Goal: Find contact information: Find contact information

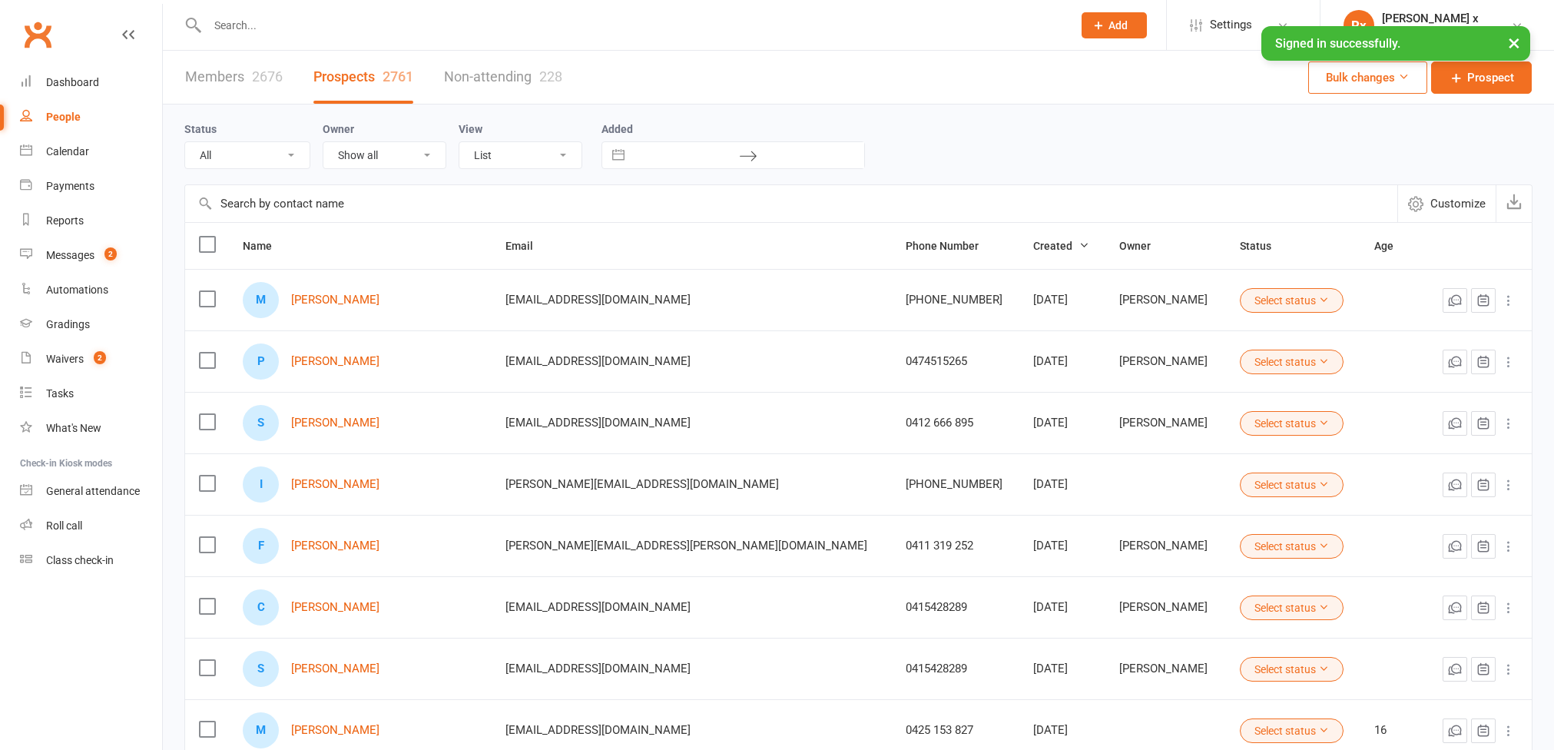
select select "100"
click at [334, 364] on link "[PERSON_NAME]" at bounding box center [335, 361] width 88 height 13
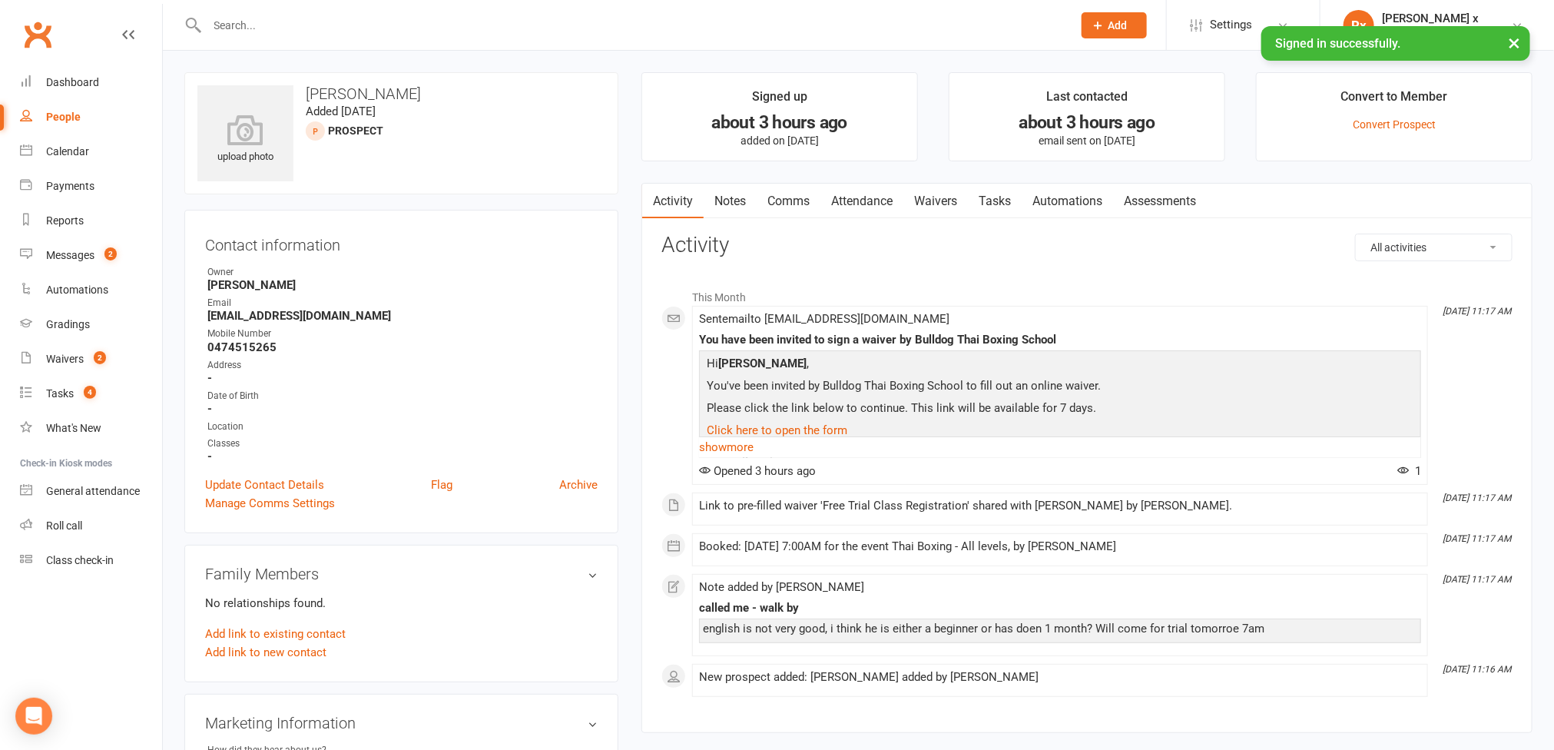
click at [259, 349] on strong "0474515265" at bounding box center [402, 347] width 390 height 14
copy strong "0474515265"
click at [728, 200] on link "Notes" at bounding box center [729, 201] width 53 height 35
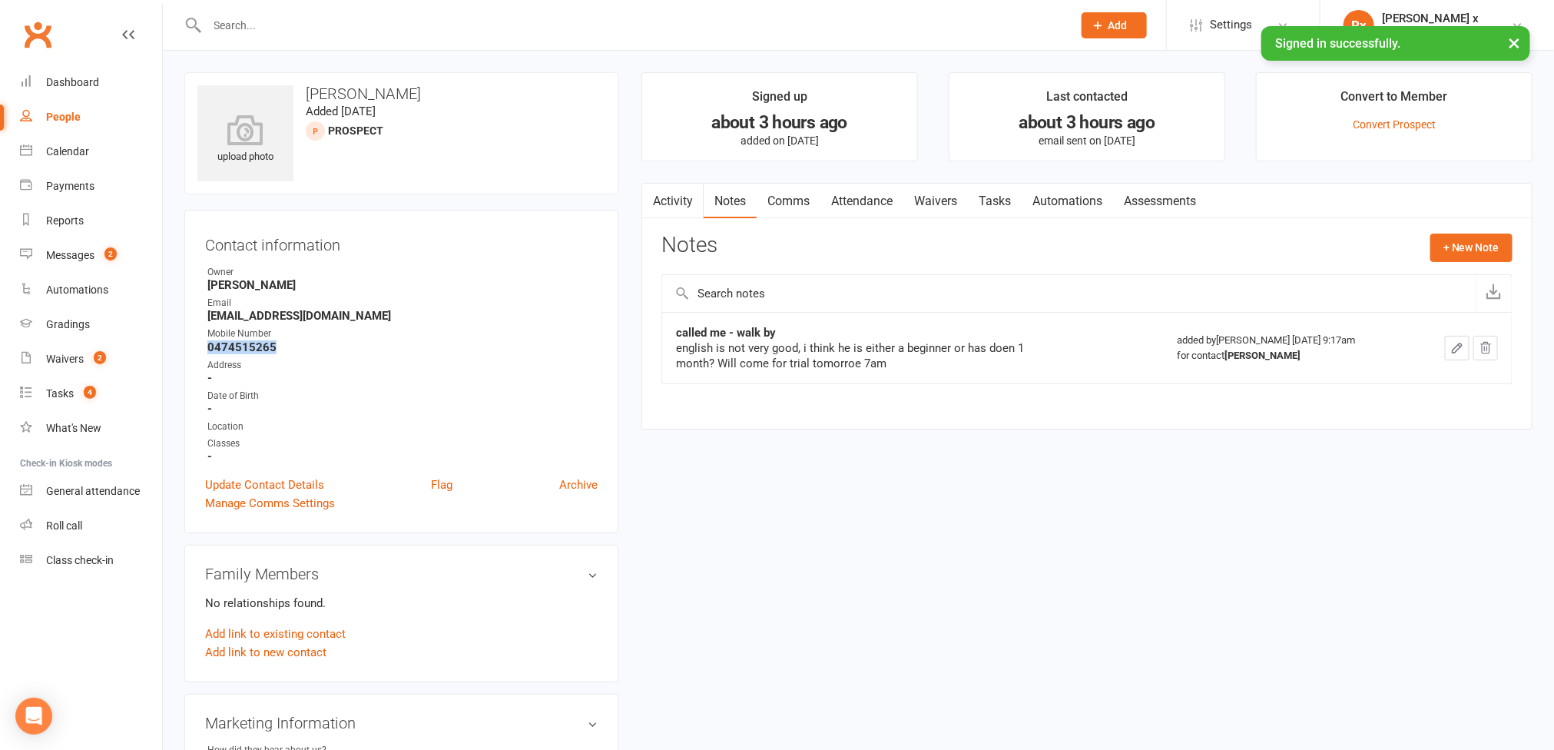
click at [74, 107] on link "People" at bounding box center [91, 117] width 142 height 35
select select "100"
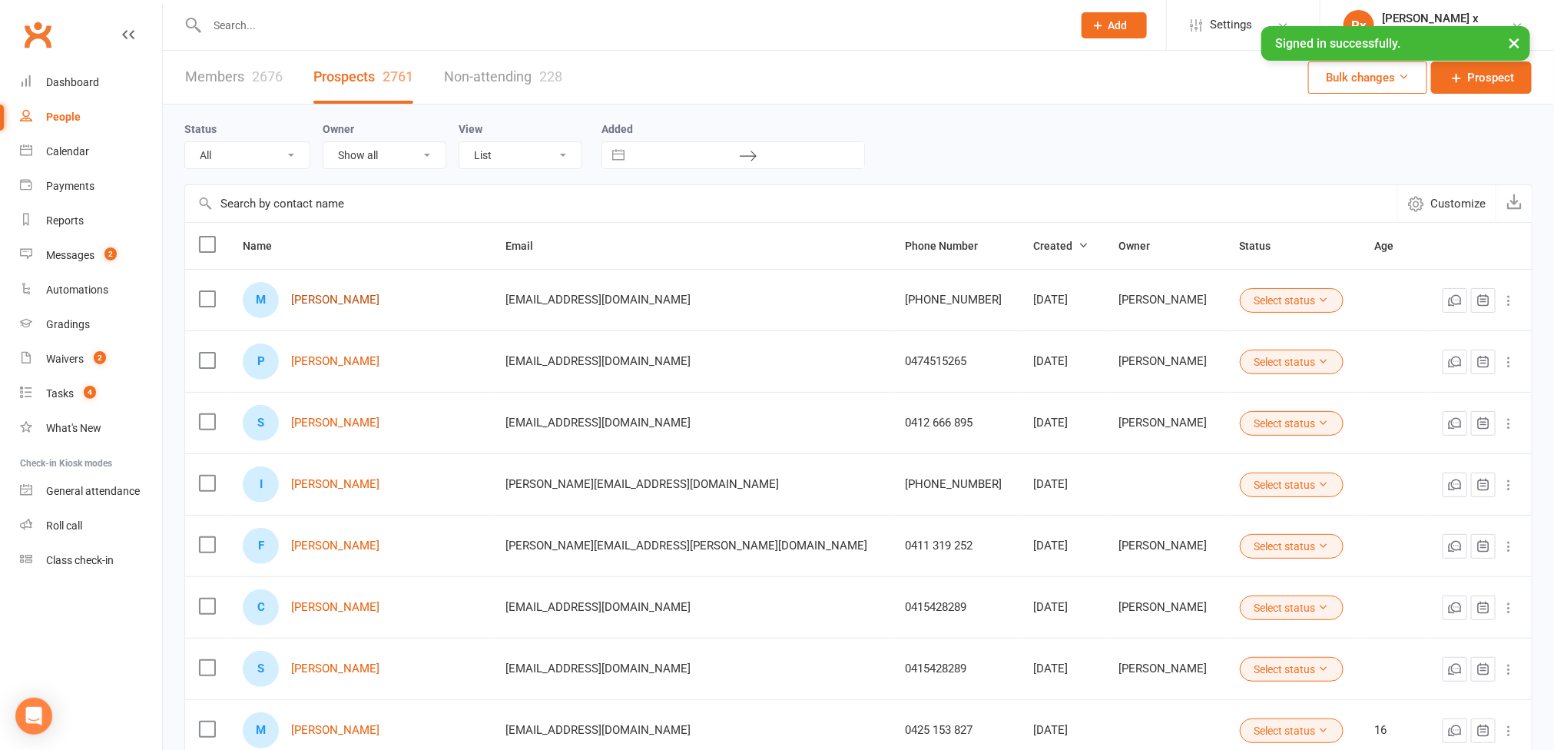
click at [326, 298] on link "[PERSON_NAME]" at bounding box center [335, 299] width 88 height 13
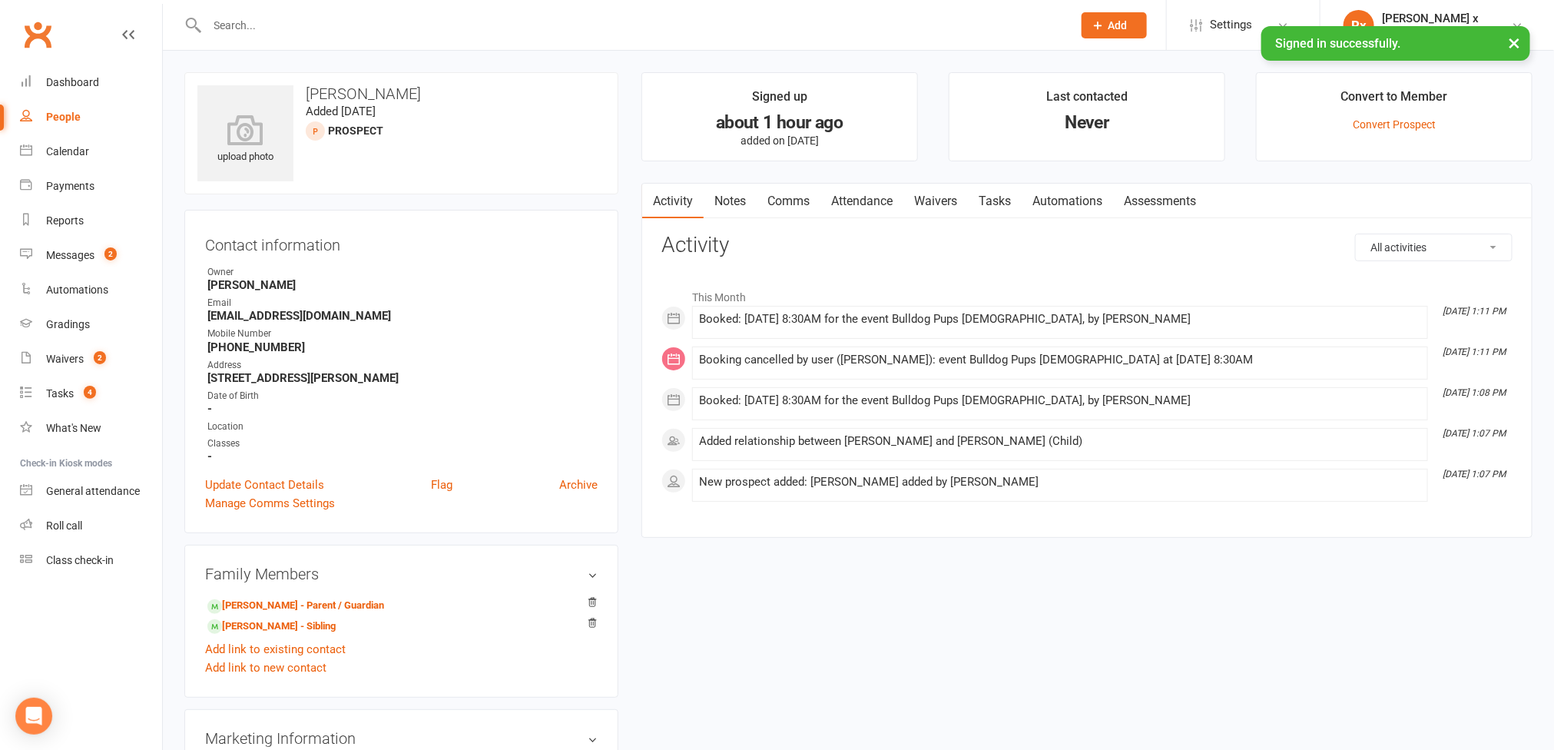
click at [742, 203] on link "Notes" at bounding box center [729, 201] width 53 height 35
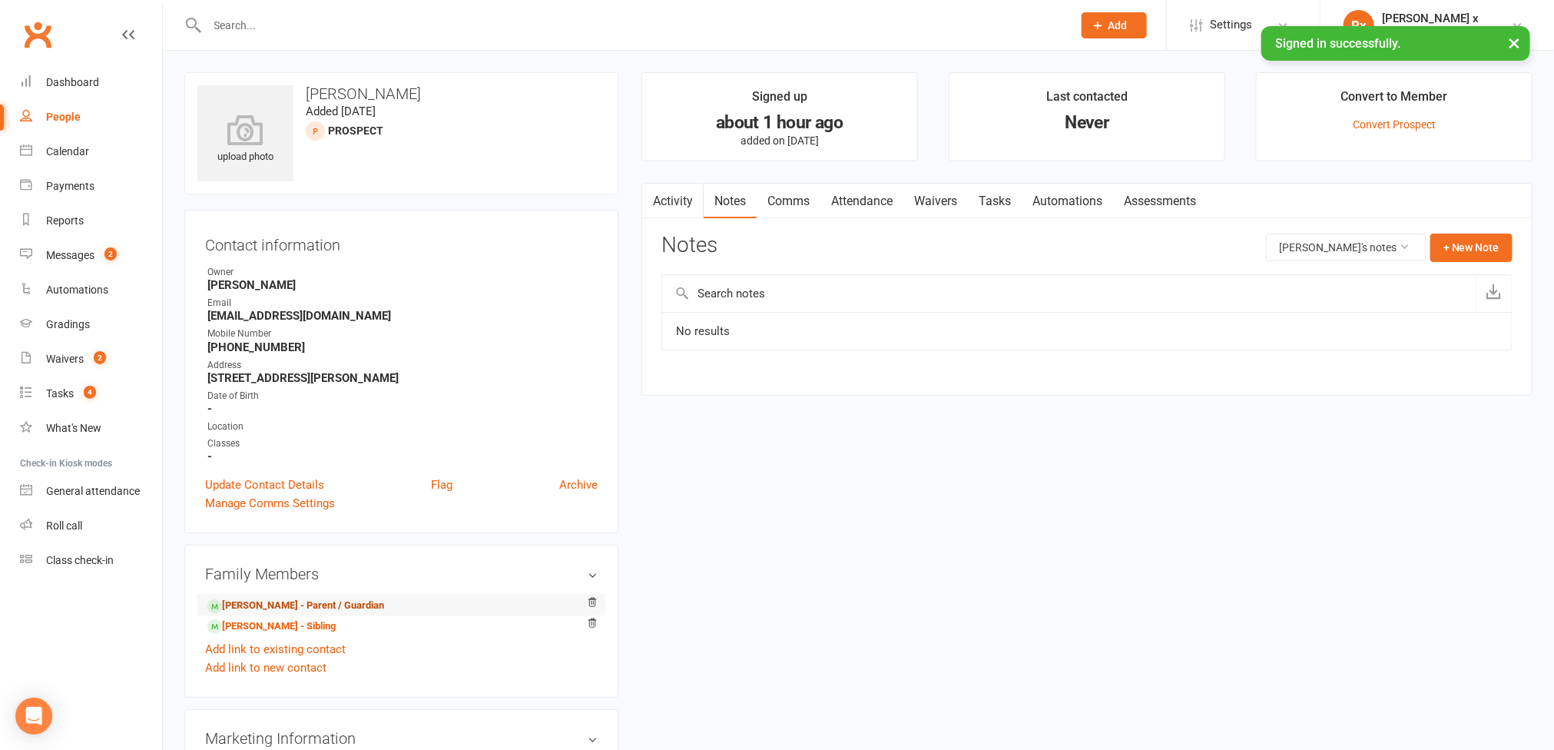
click at [289, 611] on link "[PERSON_NAME] - Parent / Guardian" at bounding box center [295, 605] width 177 height 16
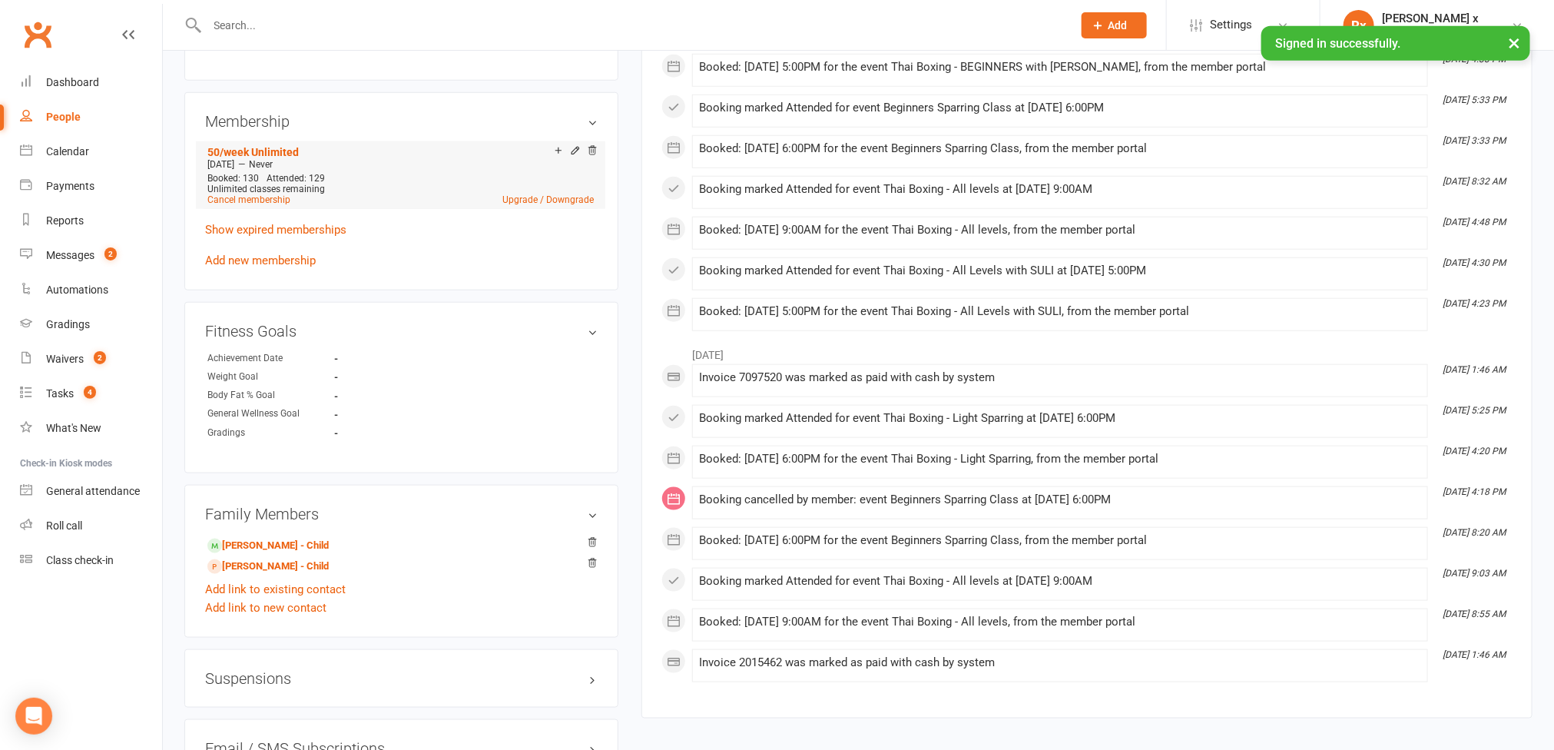
scroll to position [691, 0]
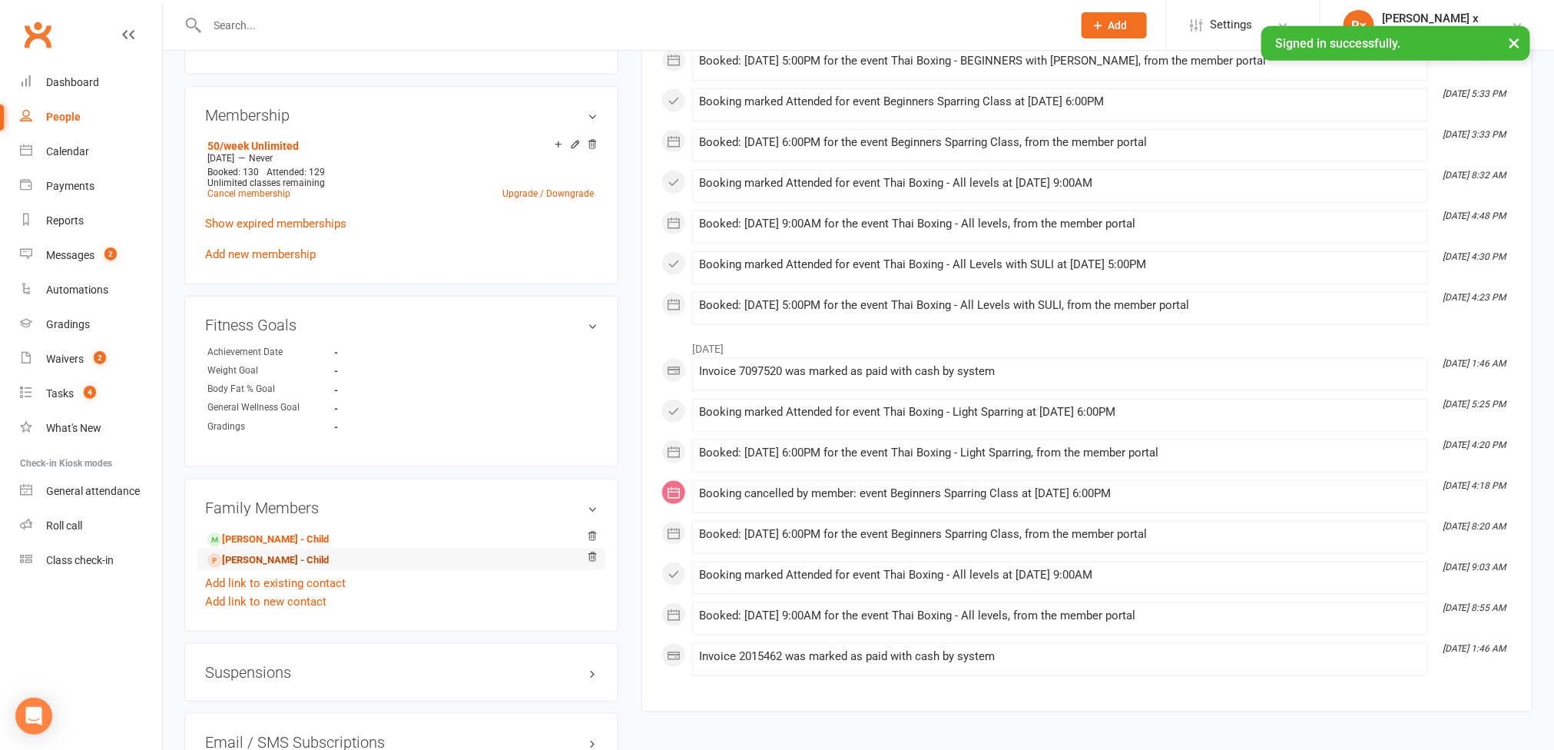
click at [265, 568] on link "[PERSON_NAME] - Child" at bounding box center [267, 560] width 121 height 16
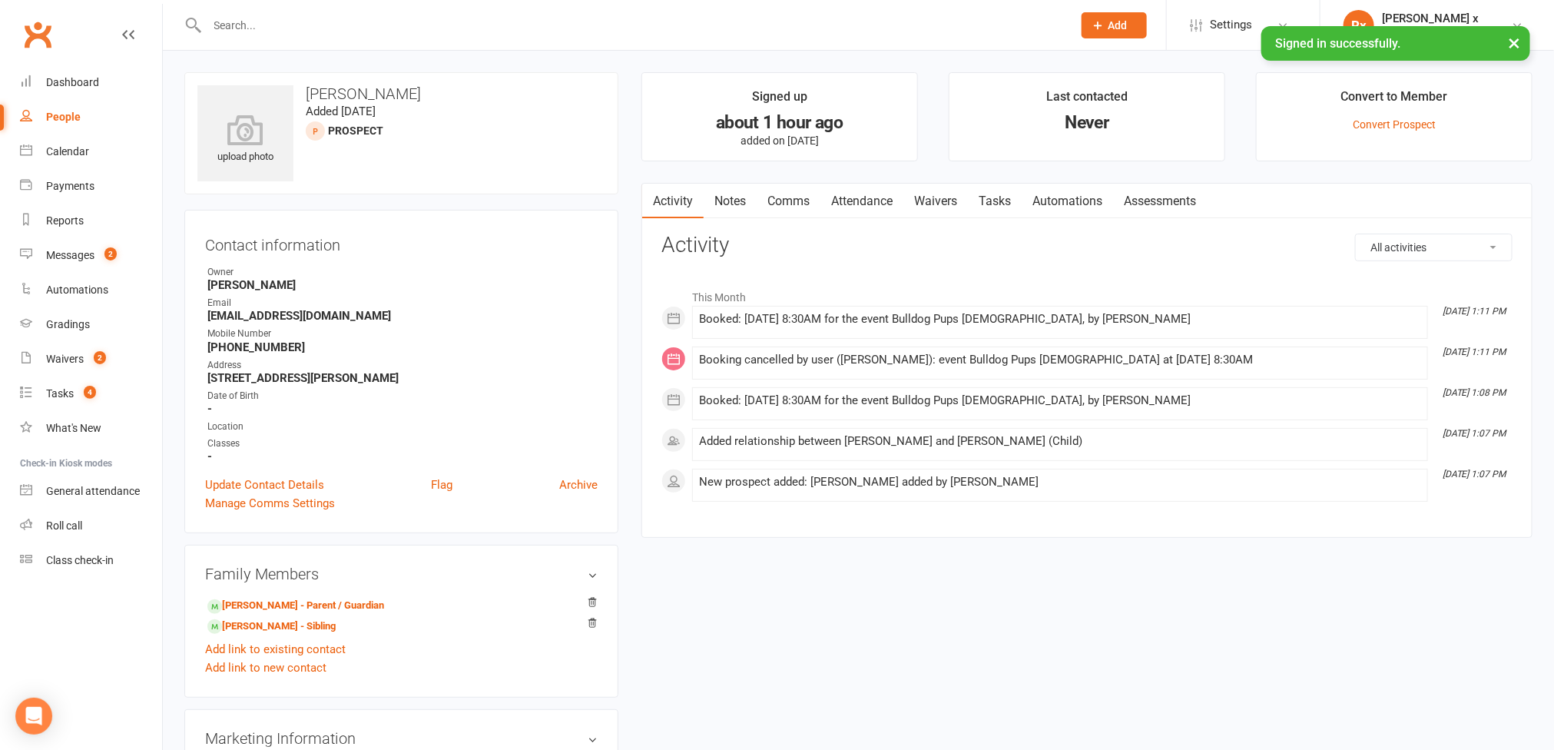
click at [740, 197] on link "Notes" at bounding box center [729, 201] width 53 height 35
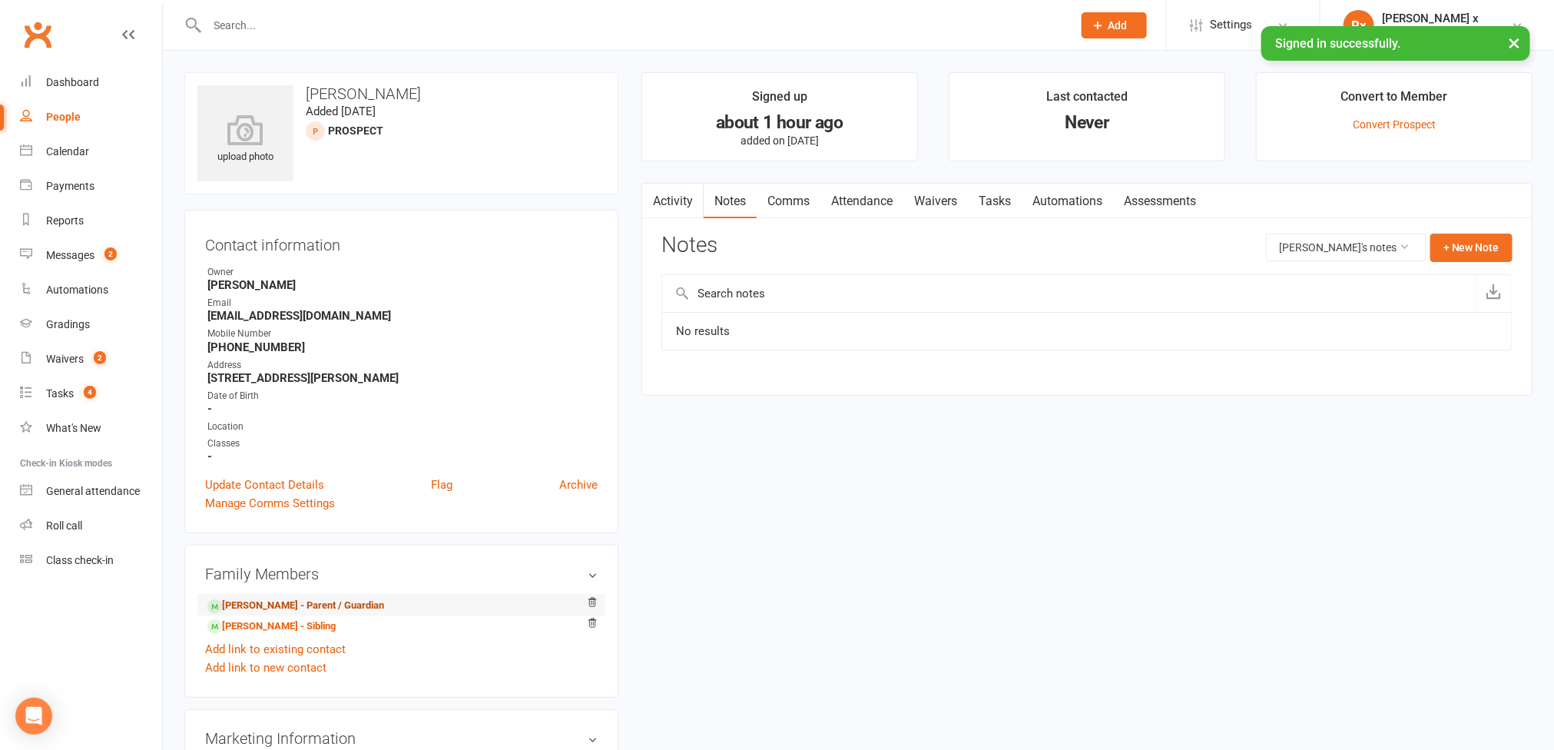
click at [233, 611] on link "[PERSON_NAME] - Parent / Guardian" at bounding box center [295, 605] width 177 height 16
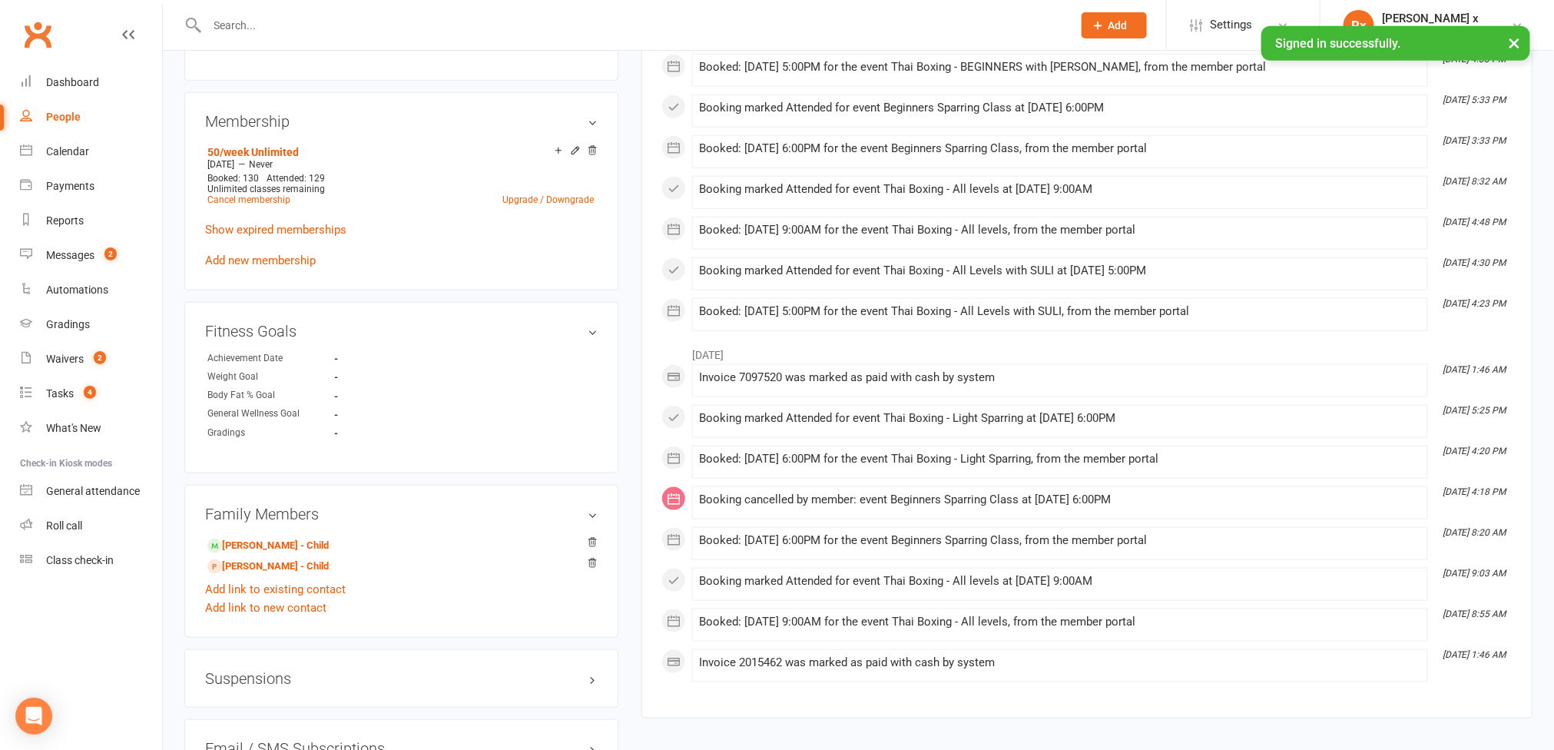
scroll to position [691, 0]
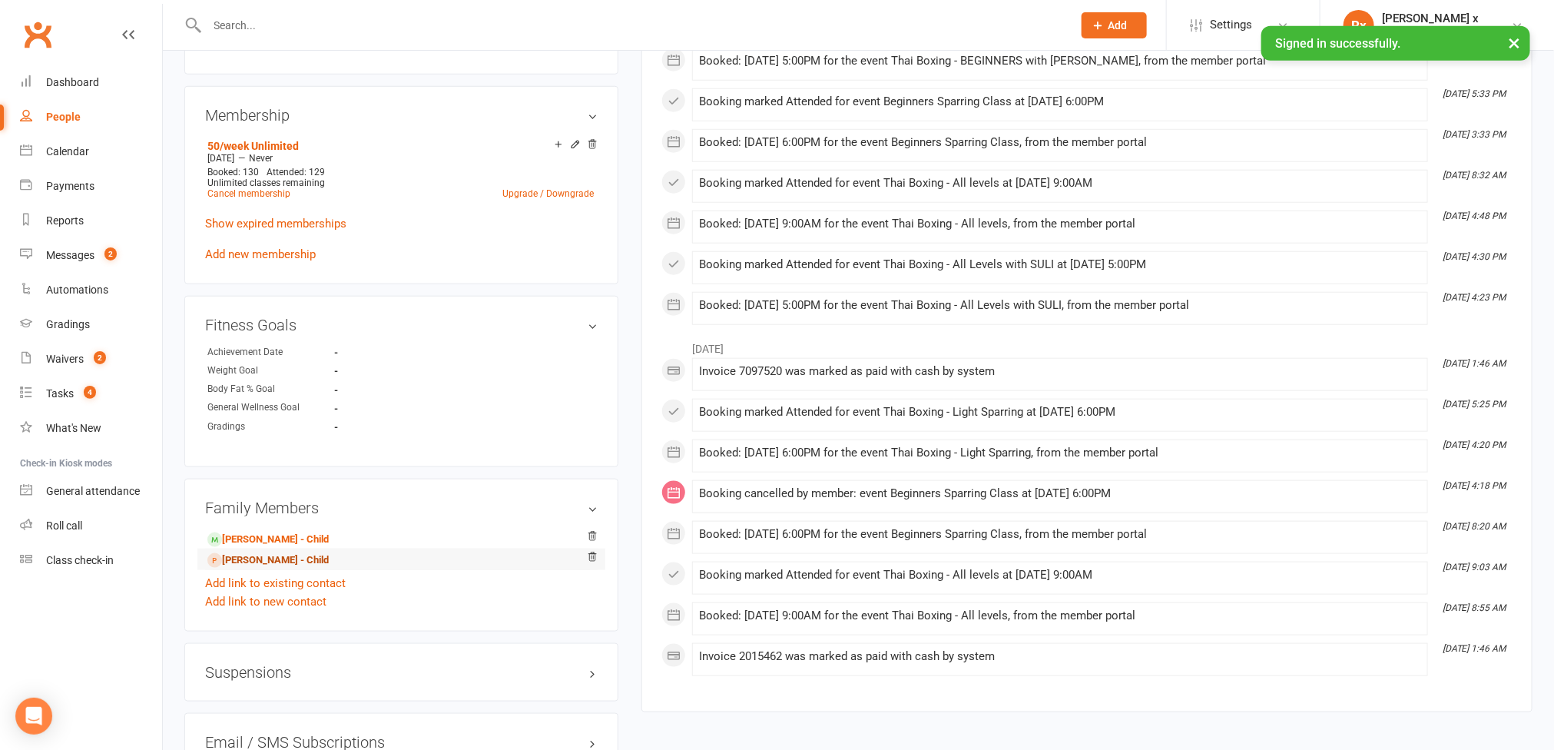
click at [257, 568] on link "[PERSON_NAME] - Child" at bounding box center [267, 560] width 121 height 16
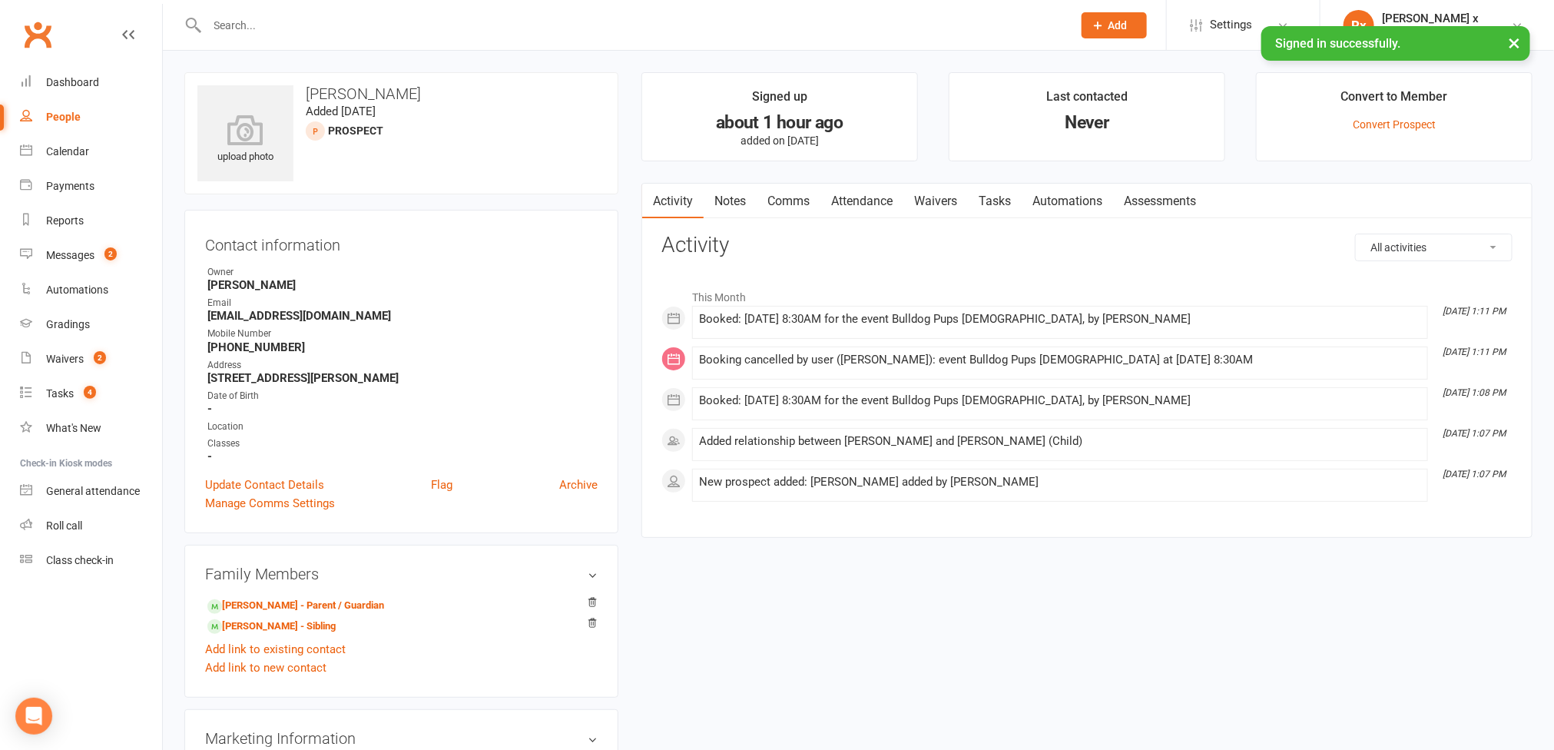
click at [356, 92] on h3 "[PERSON_NAME]" at bounding box center [401, 93] width 408 height 17
copy h3 "[PERSON_NAME]"
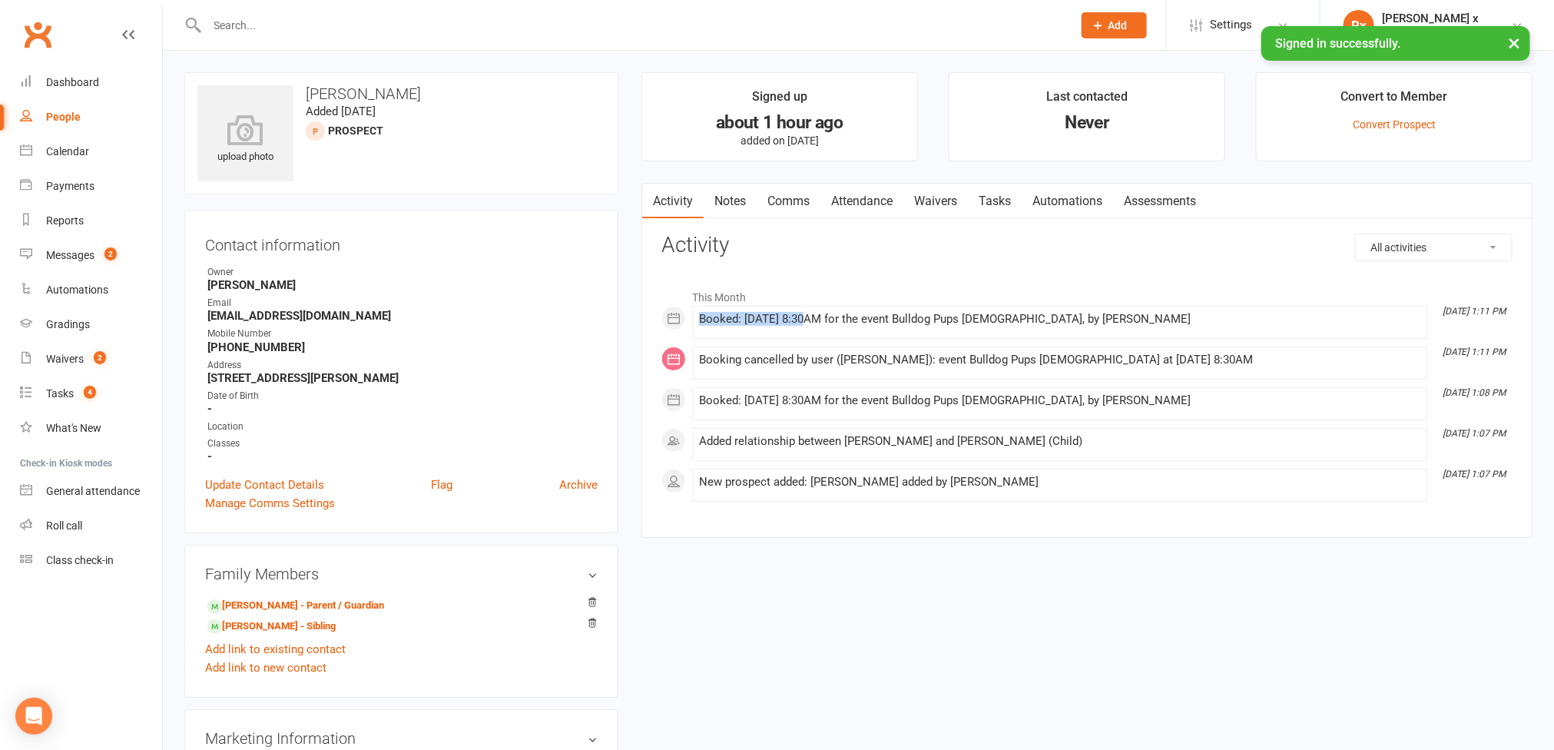
drag, startPoint x: 809, startPoint y: 321, endPoint x: 690, endPoint y: 319, distance: 119.1
click at [690, 319] on div "This Month [DATE] 1:11 PM Booked: [DATE] 8:30AM for the event Bulldog Pups [DEM…" at bounding box center [1086, 391] width 851 height 220
copy div "Booked: [DATE]"
click at [61, 125] on link "People" at bounding box center [91, 117] width 142 height 35
select select "100"
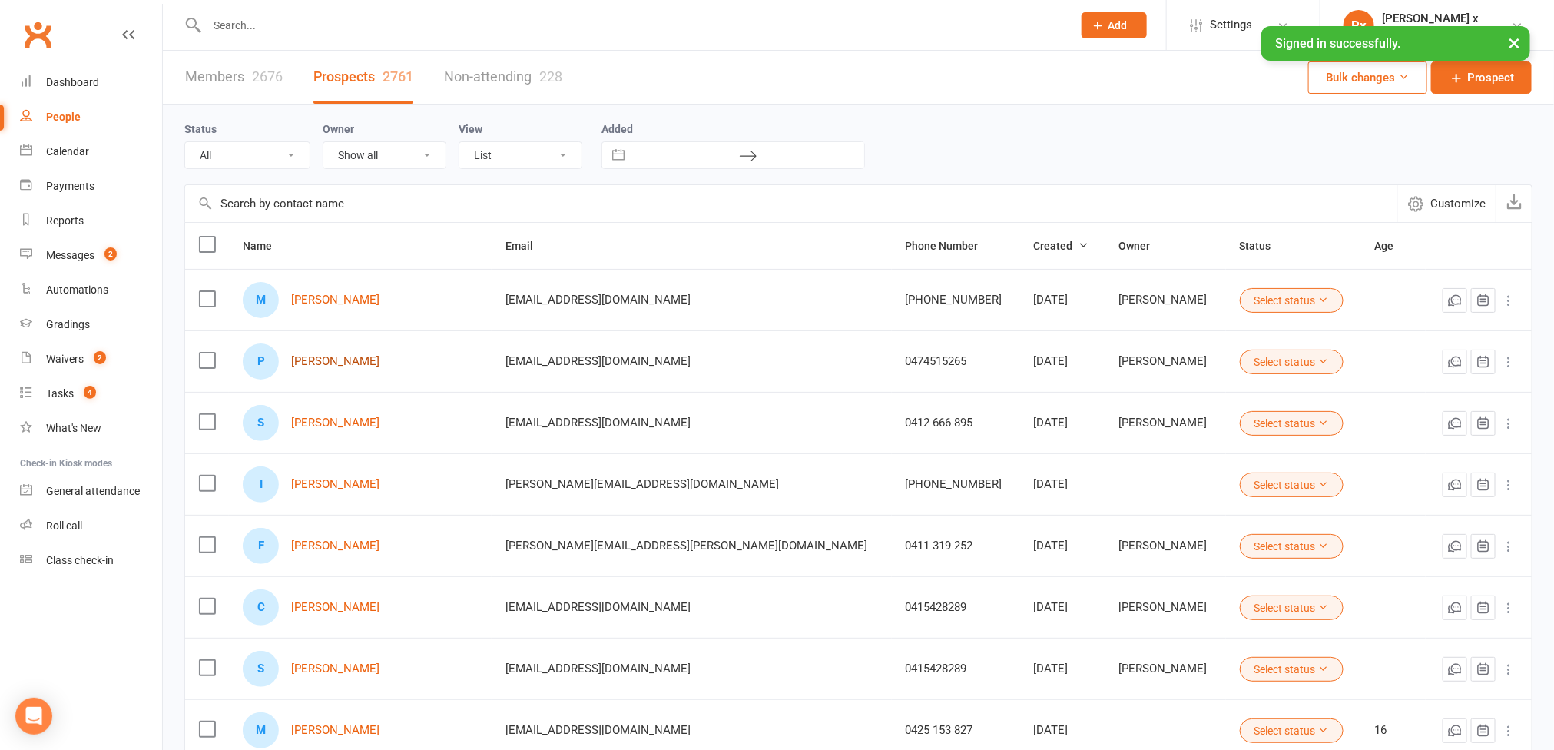
click at [360, 360] on link "[PERSON_NAME]" at bounding box center [335, 361] width 88 height 13
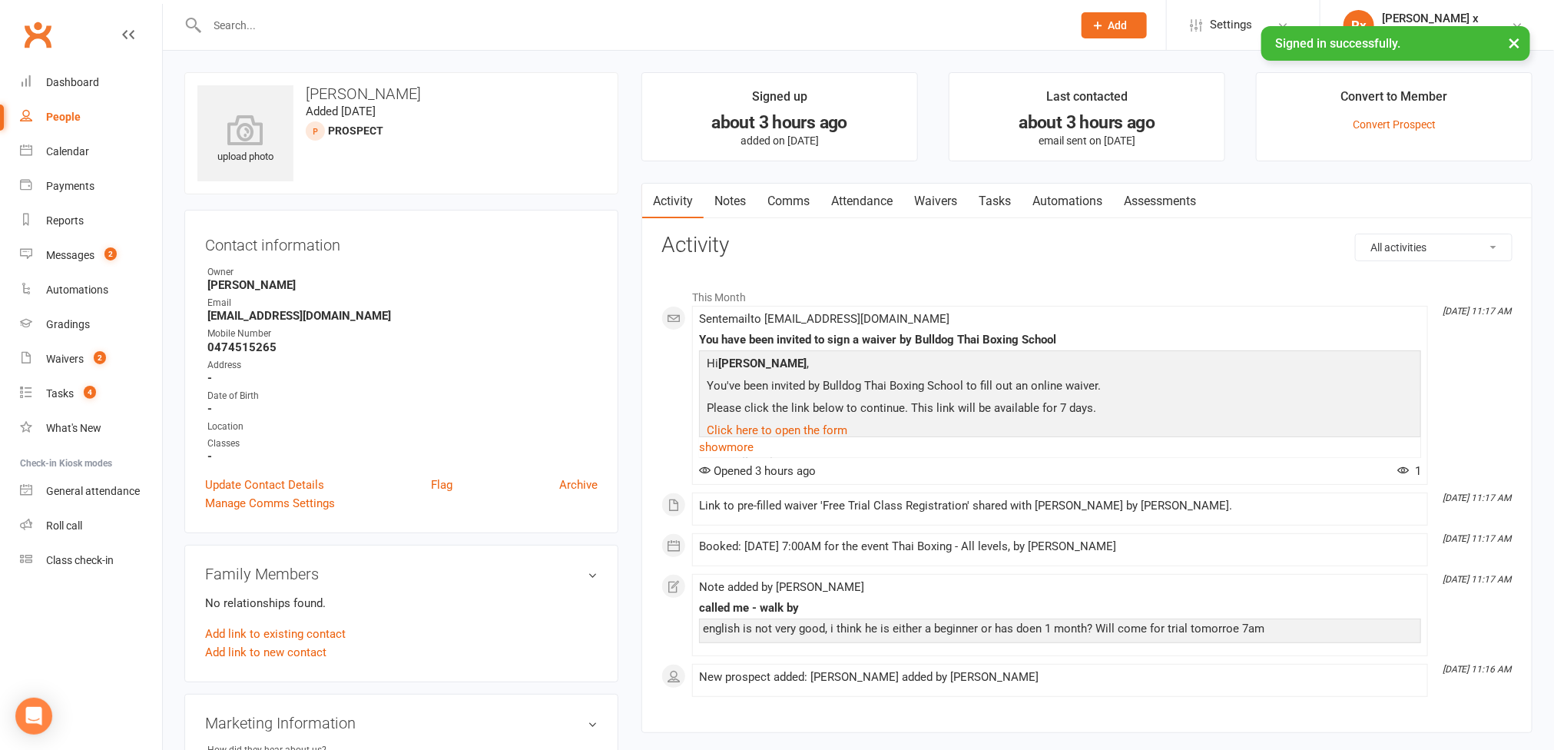
click at [365, 91] on h3 "[PERSON_NAME]" at bounding box center [401, 93] width 408 height 17
copy h3 "[PERSON_NAME]"
click at [302, 323] on strong "[EMAIL_ADDRESS][DOMAIN_NAME]" at bounding box center [402, 316] width 390 height 14
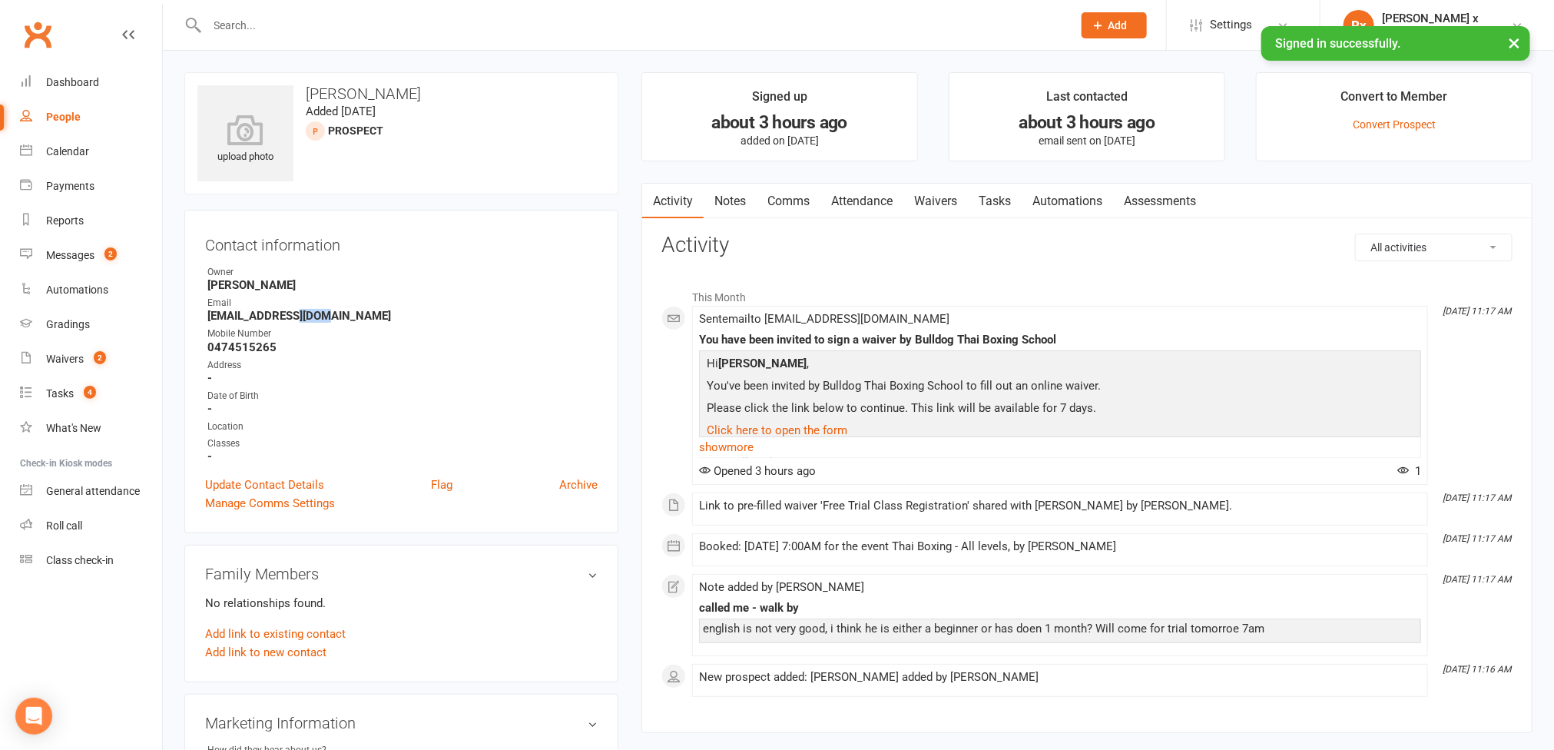
click at [302, 323] on strong "[EMAIL_ADDRESS][DOMAIN_NAME]" at bounding box center [402, 316] width 390 height 14
copy strong "[EMAIL_ADDRESS][DOMAIN_NAME]"
click at [247, 354] on strong "0474515265" at bounding box center [402, 347] width 390 height 14
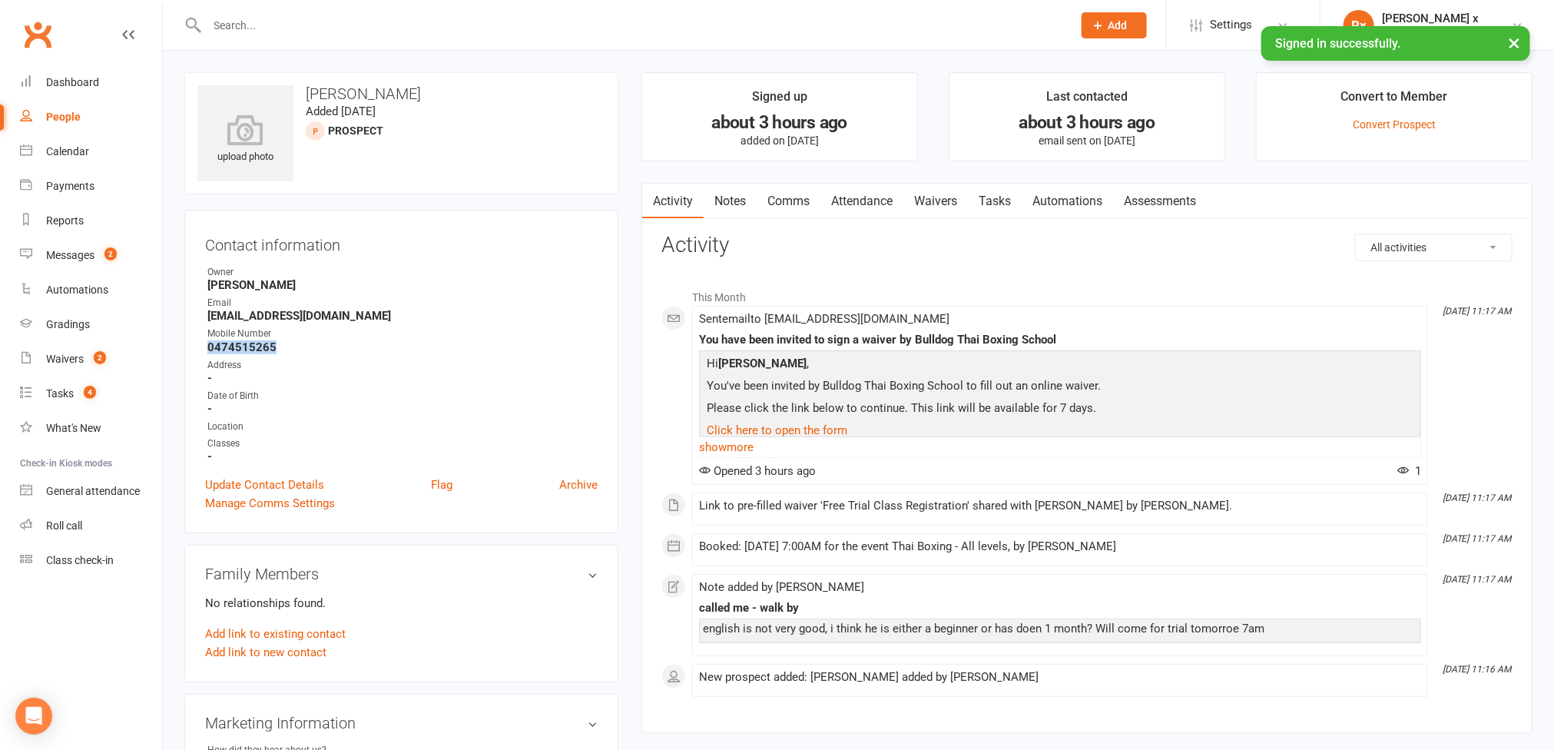
copy strong "0474515265"
drag, startPoint x: 809, startPoint y: 549, endPoint x: 700, endPoint y: 553, distance: 108.4
click at [700, 553] on div "Booked: [DATE] 7:00AM for the event Thai Boxing - All levels, by [PERSON_NAME]" at bounding box center [1060, 546] width 722 height 13
copy div "Booked: [DATE]"
click at [76, 127] on link "People" at bounding box center [91, 117] width 142 height 35
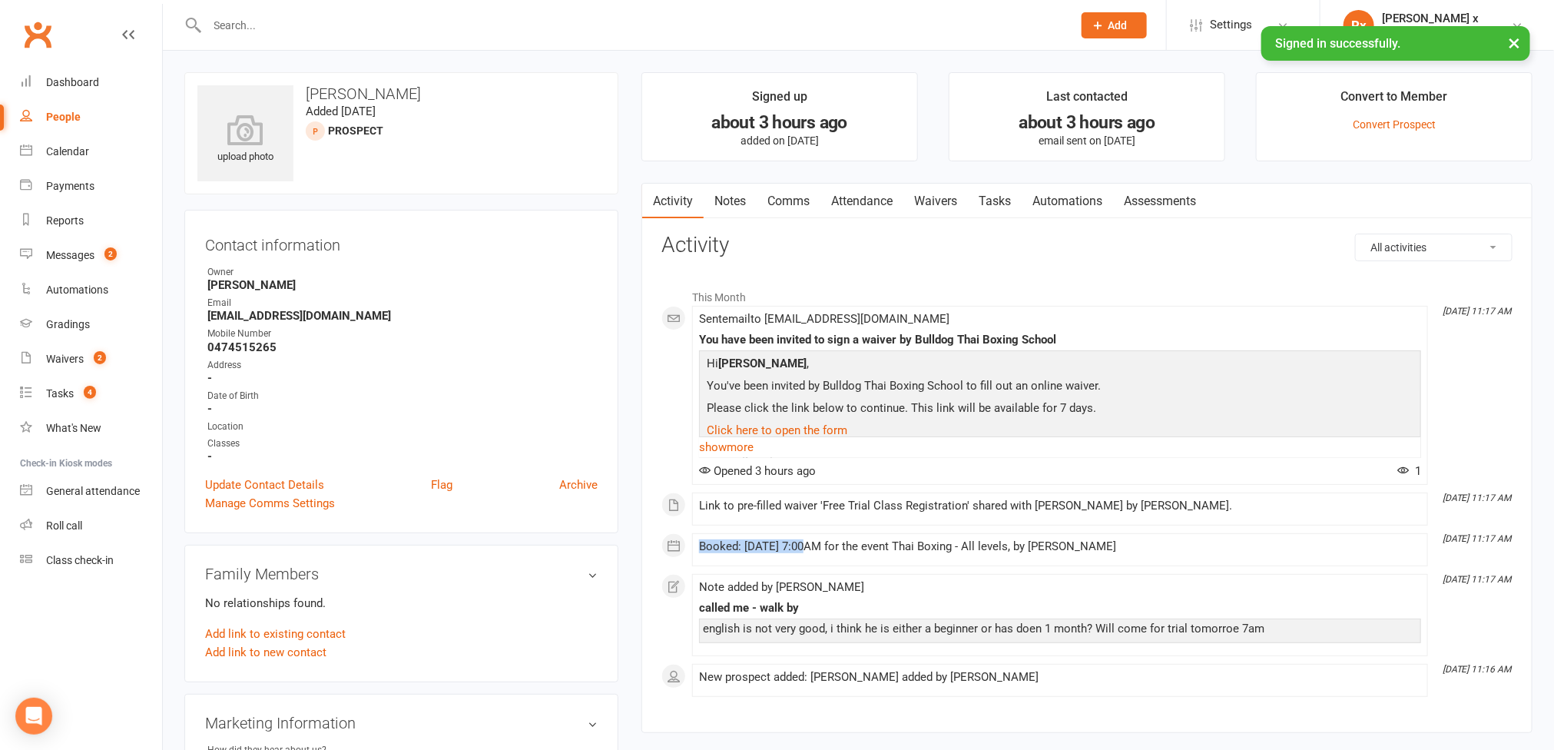
select select "100"
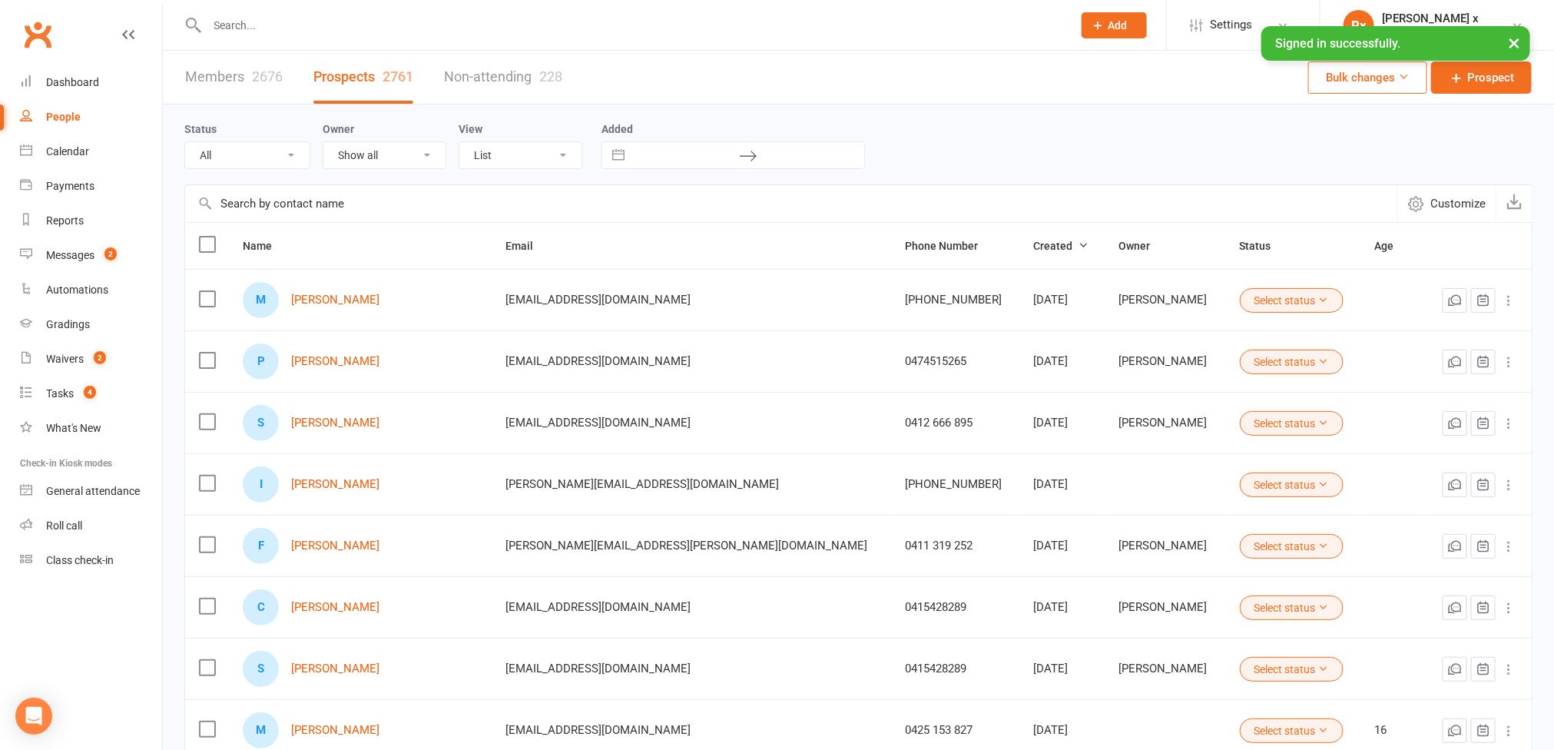
click at [359, 313] on div "M [PERSON_NAME]" at bounding box center [360, 300] width 235 height 36
click at [359, 303] on link "[PERSON_NAME]" at bounding box center [335, 299] width 88 height 13
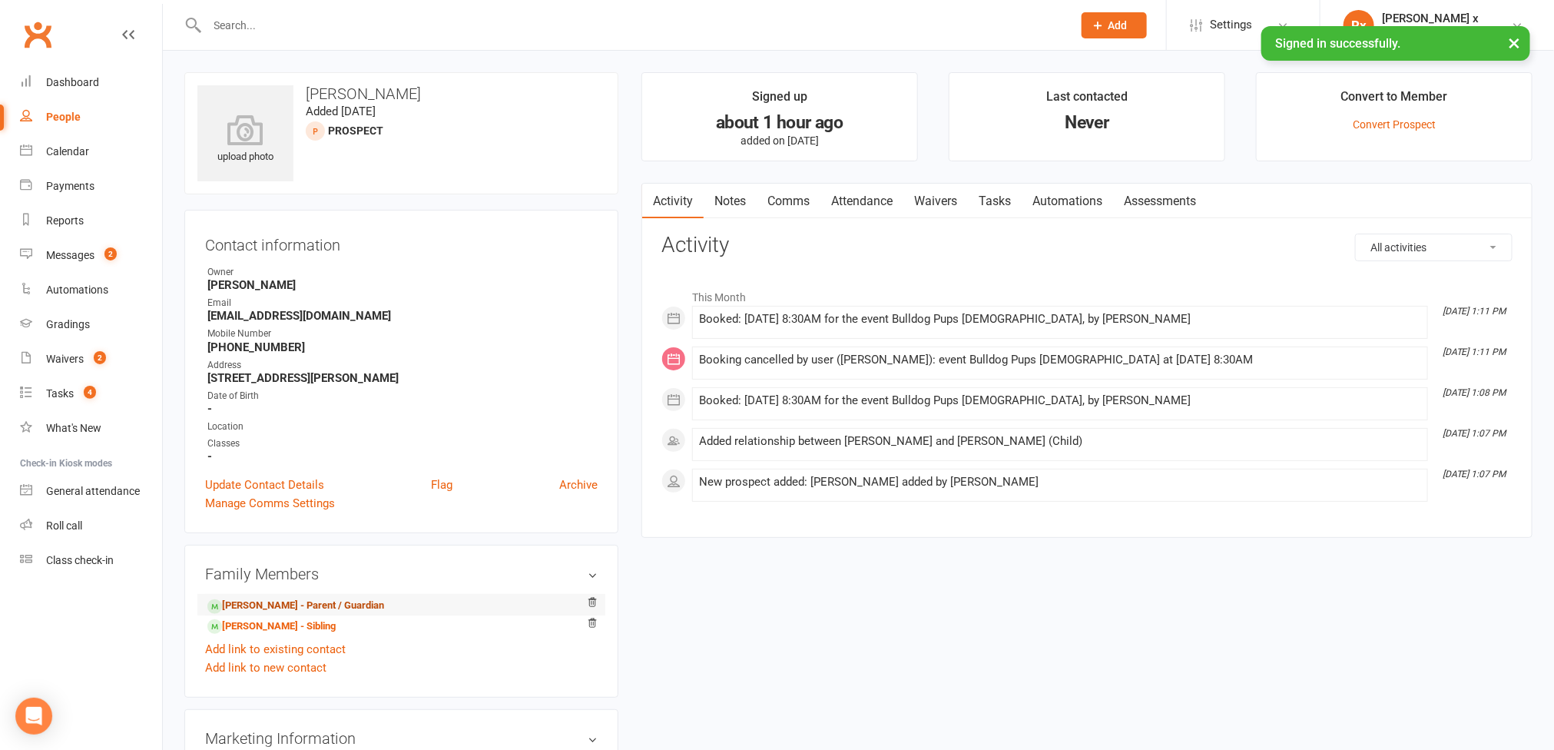
click at [265, 608] on link "[PERSON_NAME] - Parent / Guardian" at bounding box center [295, 605] width 177 height 16
